Goal: Information Seeking & Learning: Learn about a topic

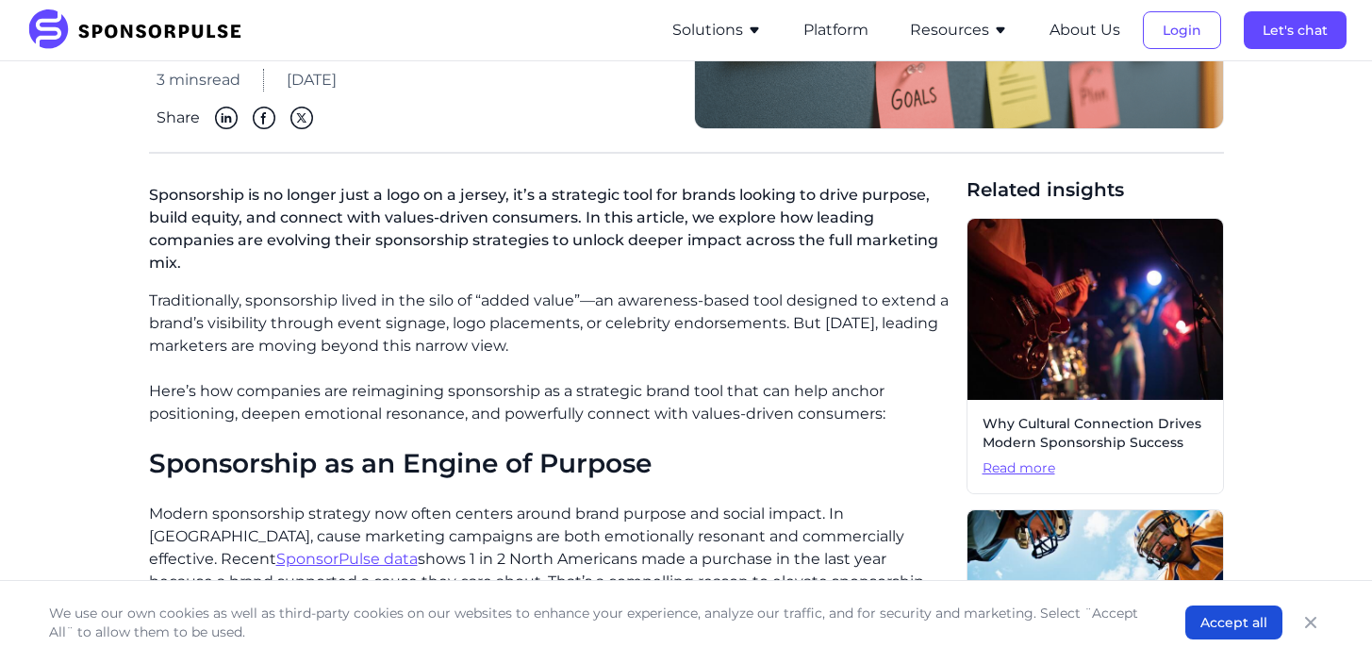
scroll to position [361, 0]
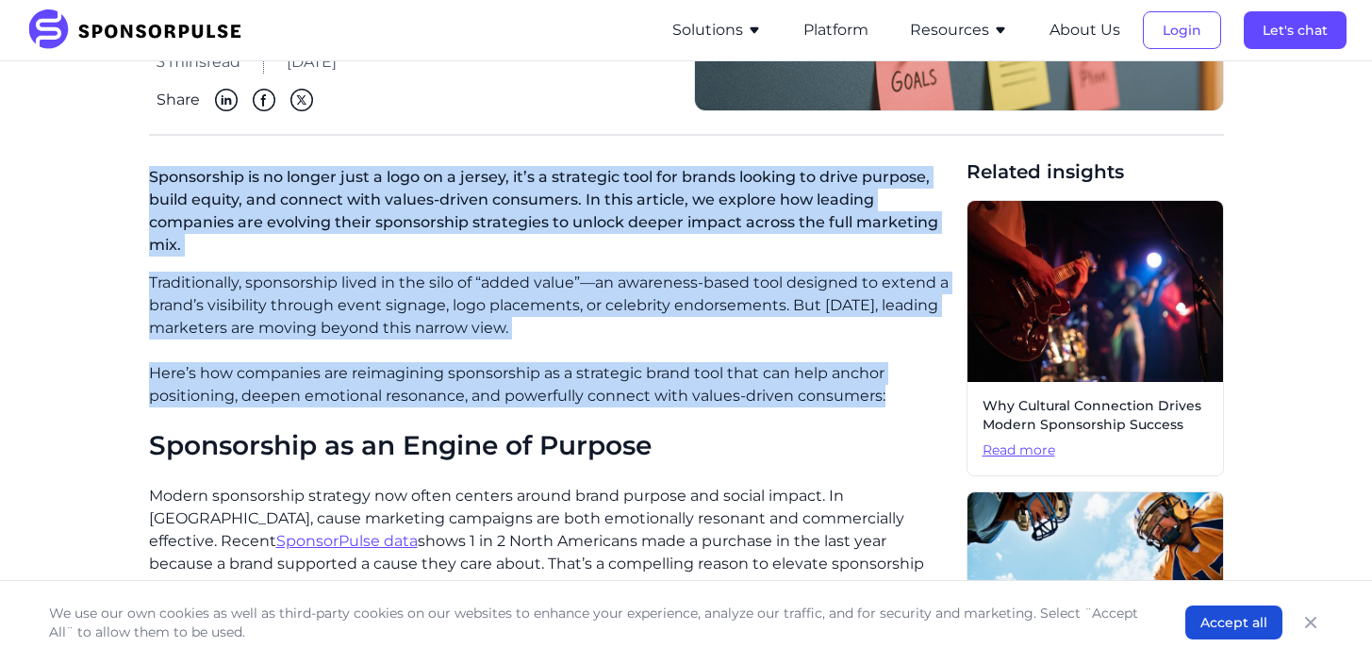
drag, startPoint x: 150, startPoint y: 172, endPoint x: 897, endPoint y: 403, distance: 781.6
copy div "Sponsorship is no longer just a logo on a jersey, it’s a strategic tool for bra…"
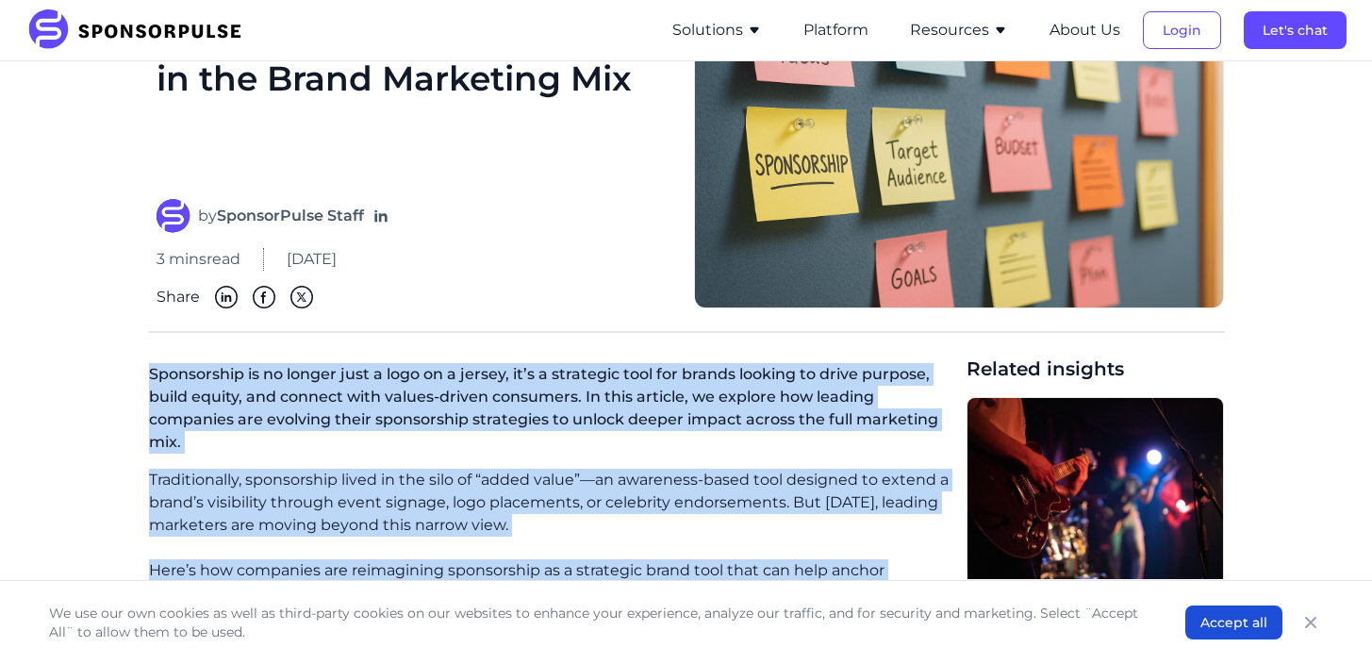
scroll to position [146, 0]
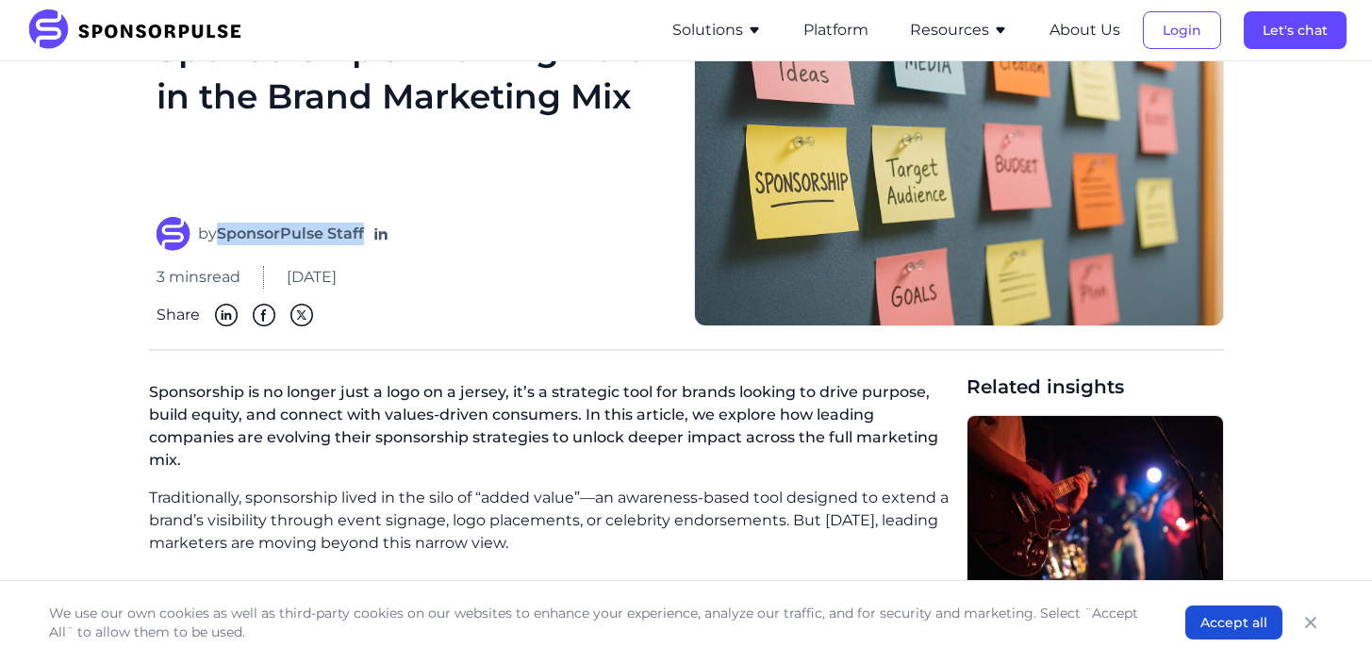
drag, startPoint x: 219, startPoint y: 229, endPoint x: 364, endPoint y: 219, distance: 145.6
click at [364, 220] on div "by SponsorPulse Staff" at bounding box center [413, 234] width 515 height 34
click at [414, 240] on div "by SponsorPulse Staff" at bounding box center [413, 234] width 515 height 34
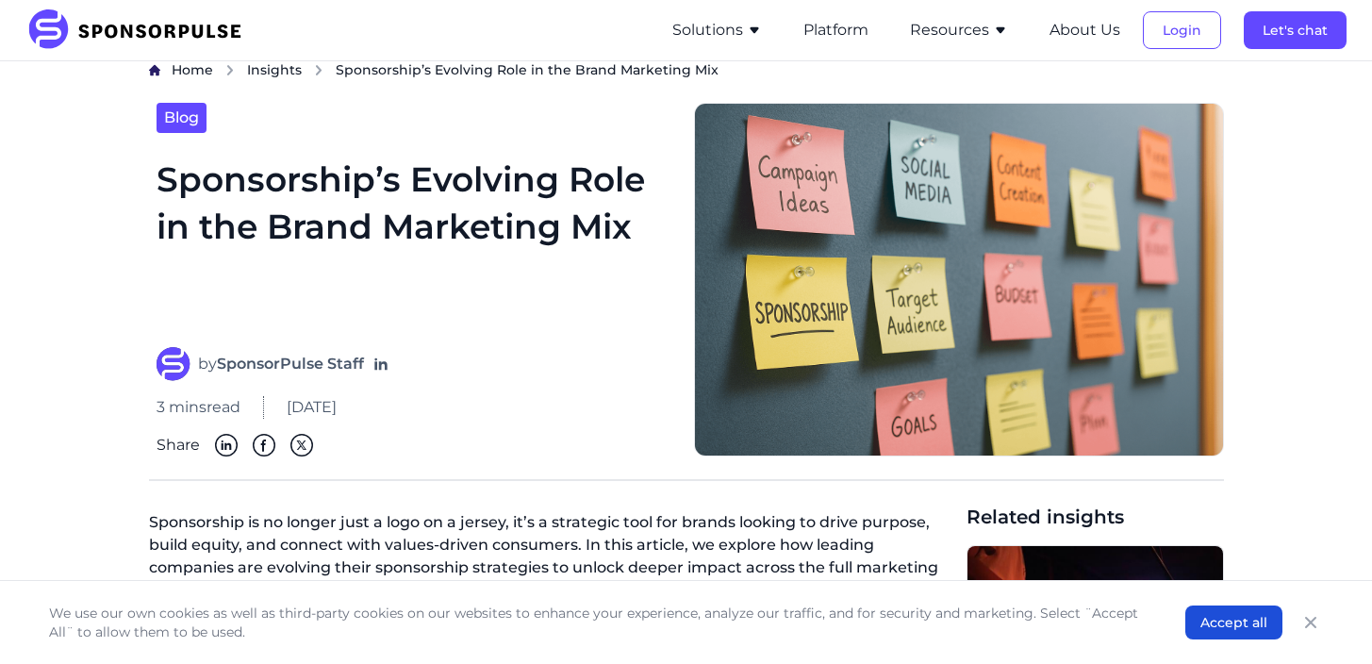
scroll to position [0, 0]
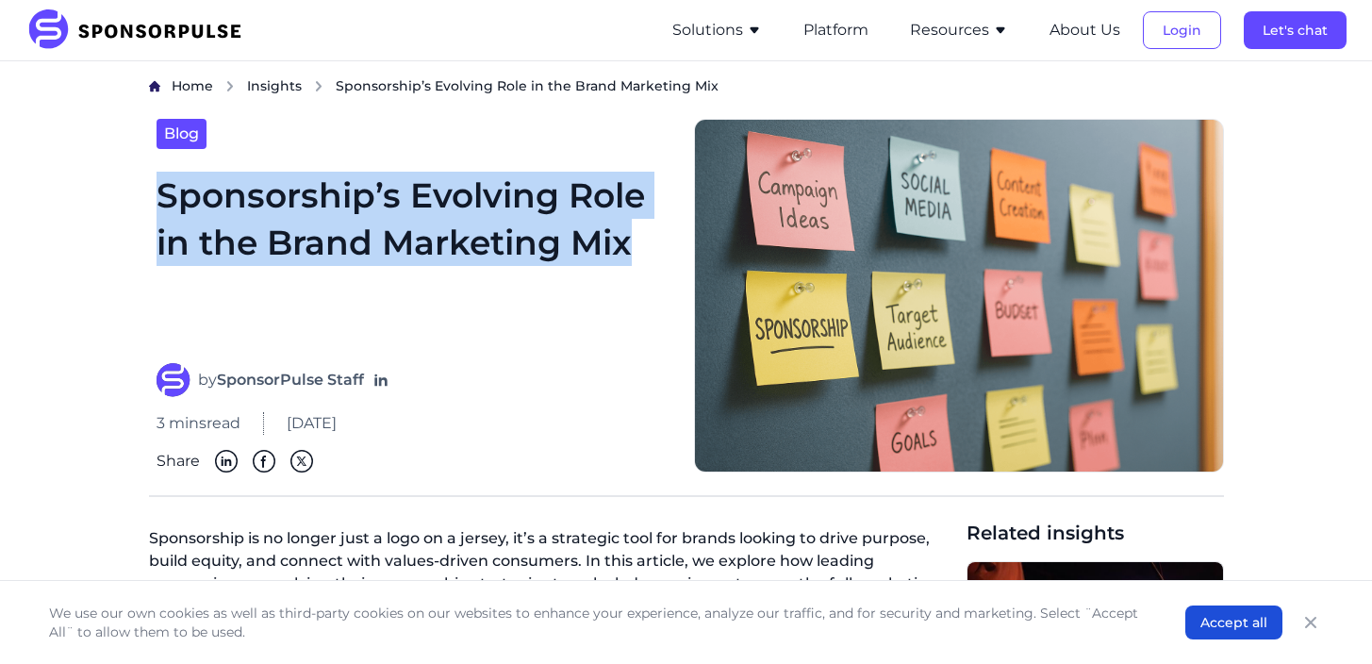
drag, startPoint x: 158, startPoint y: 186, endPoint x: 635, endPoint y: 239, distance: 480.0
click at [635, 239] on h1 "Sponsorship’s Evolving Role in the Brand Marketing Mix" at bounding box center [413, 256] width 515 height 169
copy h1 "Sponsorship’s Evolving Role in the Brand Marketing Mix"
